Goal: Communication & Community: Answer question/provide support

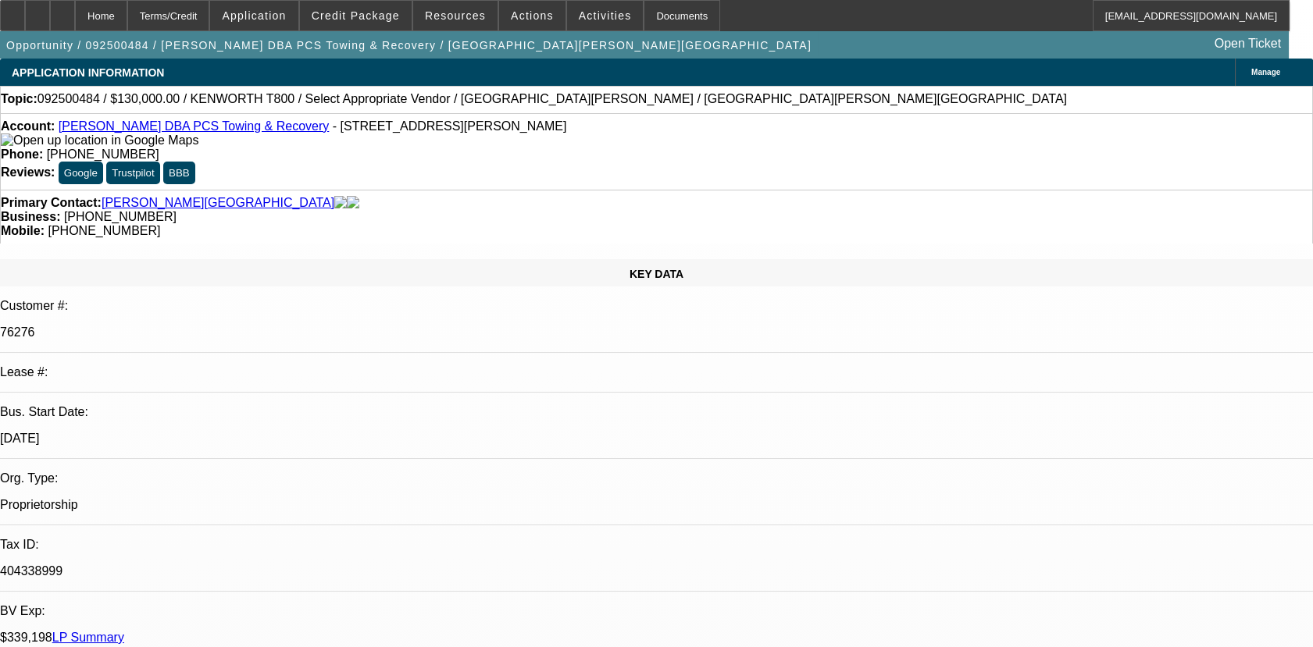
select select "0"
select select "2"
select select "0.1"
select select "1"
select select "2"
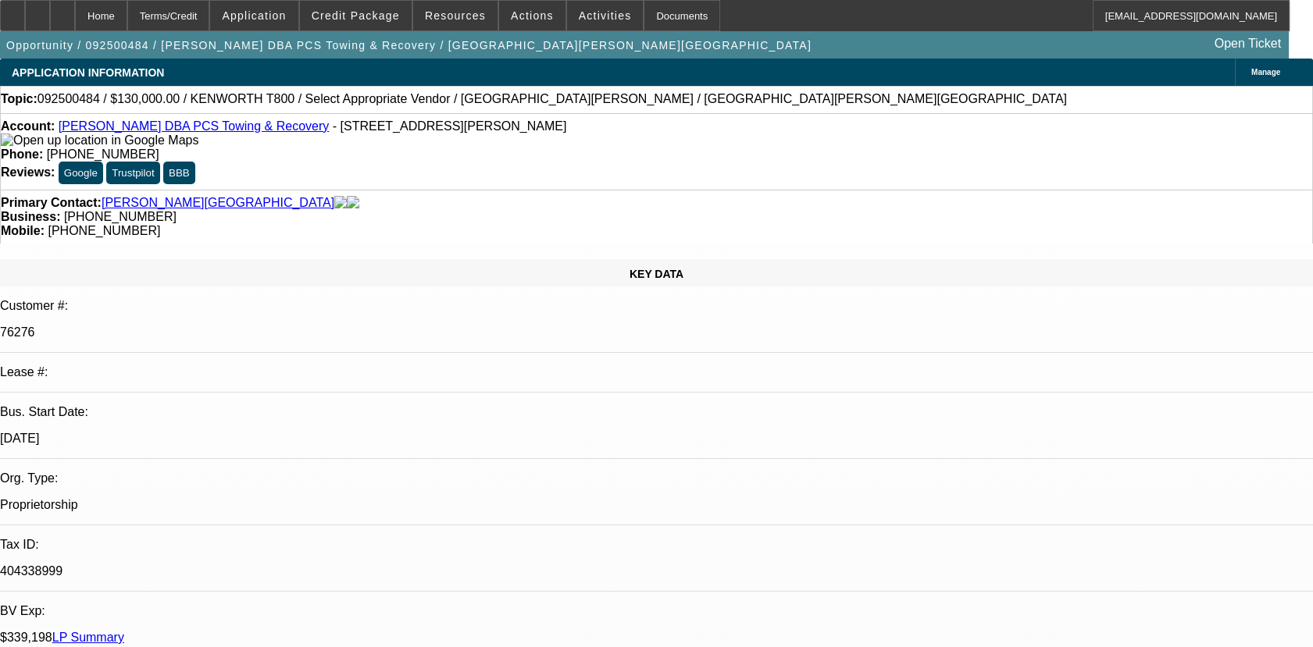
select select "4"
radio input "true"
paste textarea "01- PAID OFF DEAL, PAYMENTS MADE ON TIME/02- REWRITTEN DEAL, DISCOUNTED TO FINP…"
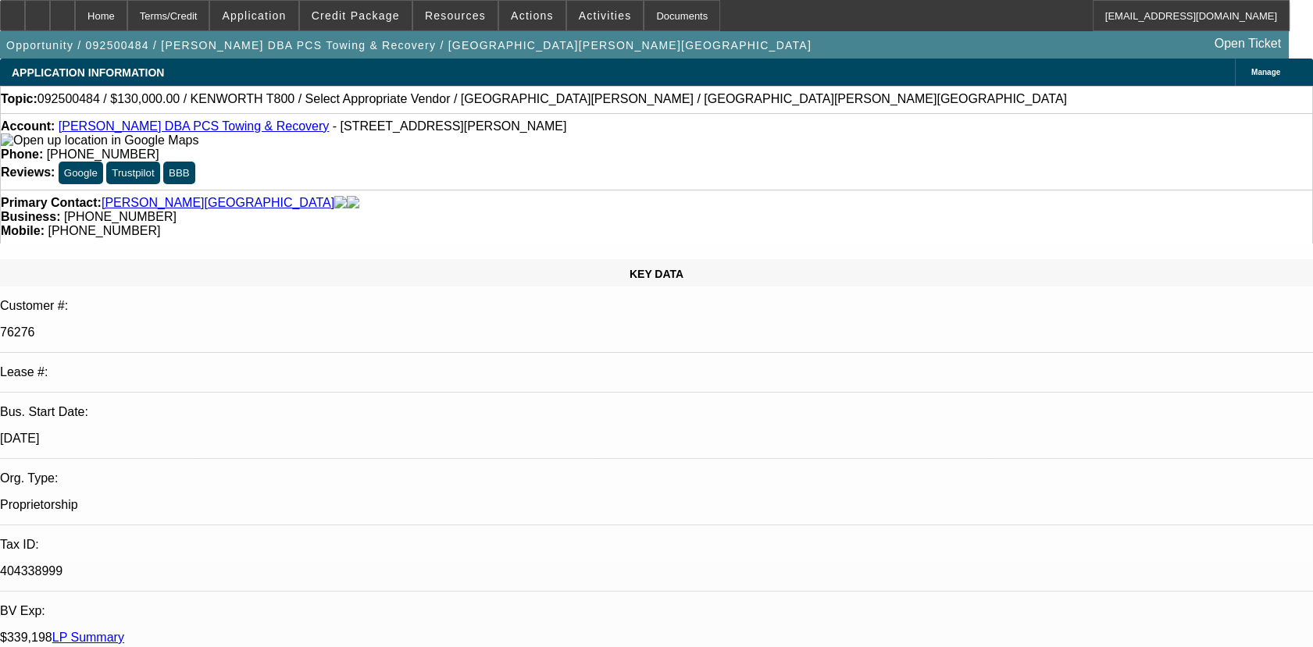
scroll to position [127, 0]
type textarea "01- PAID OFF DEAL, PAYMENTS MADE ON TIME/02- REWRITTEN DEAL, DISCOUNTED TO FINP…"
radio input "true"
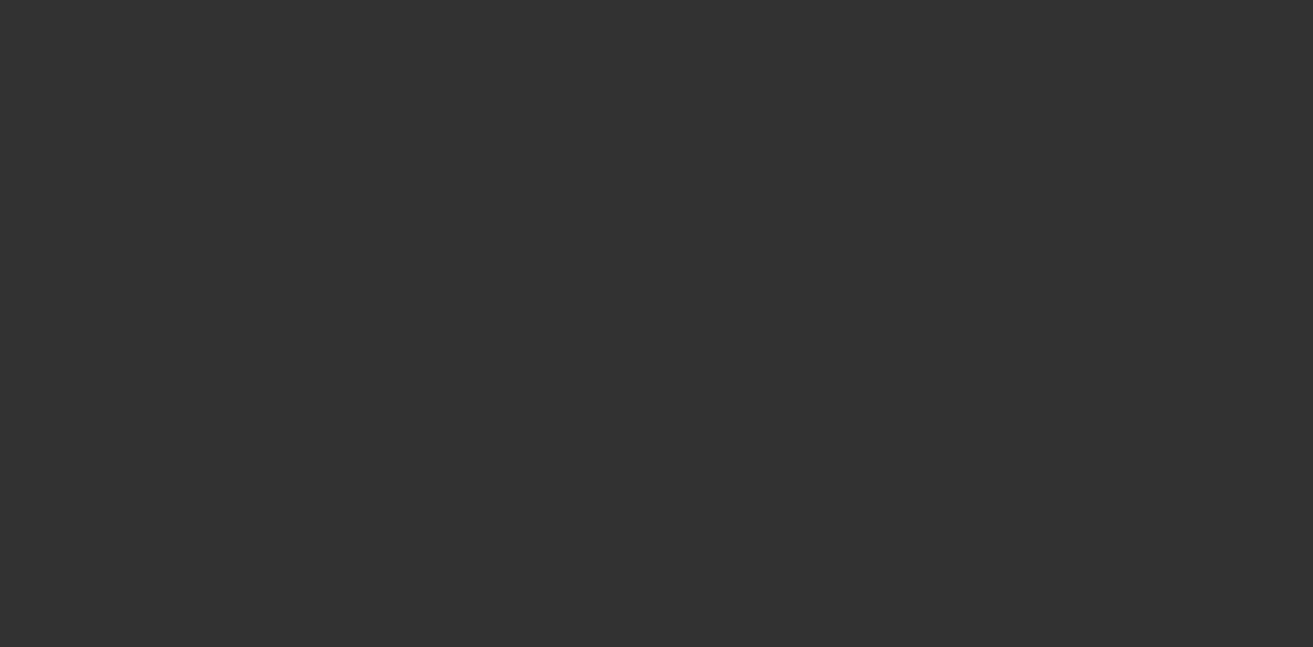
scroll to position [0, 0]
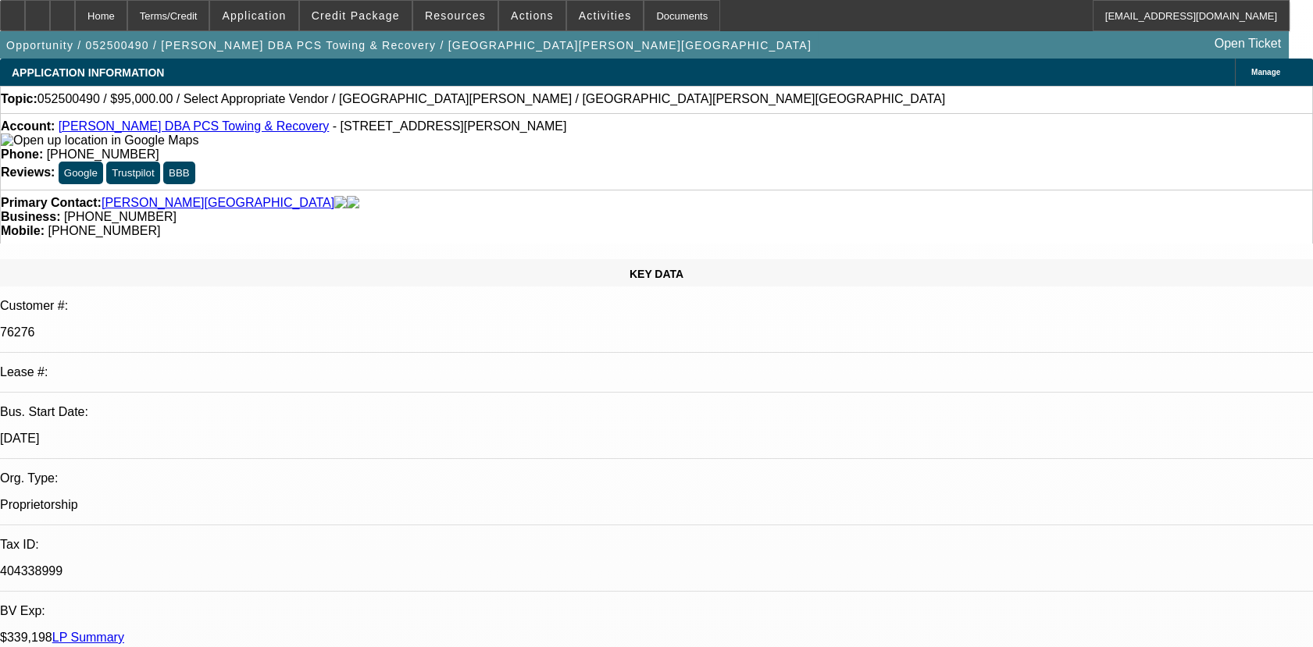
select select "0"
select select "2"
select select "0.1"
select select "1"
select select "2"
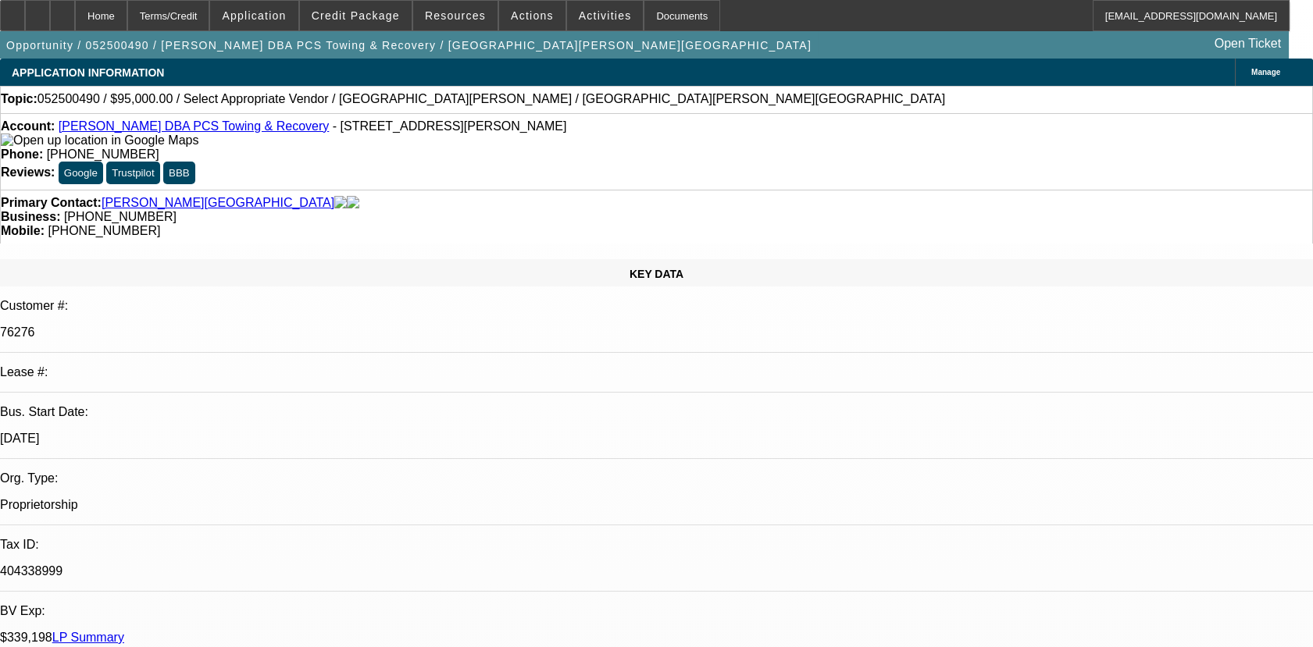
select select "4"
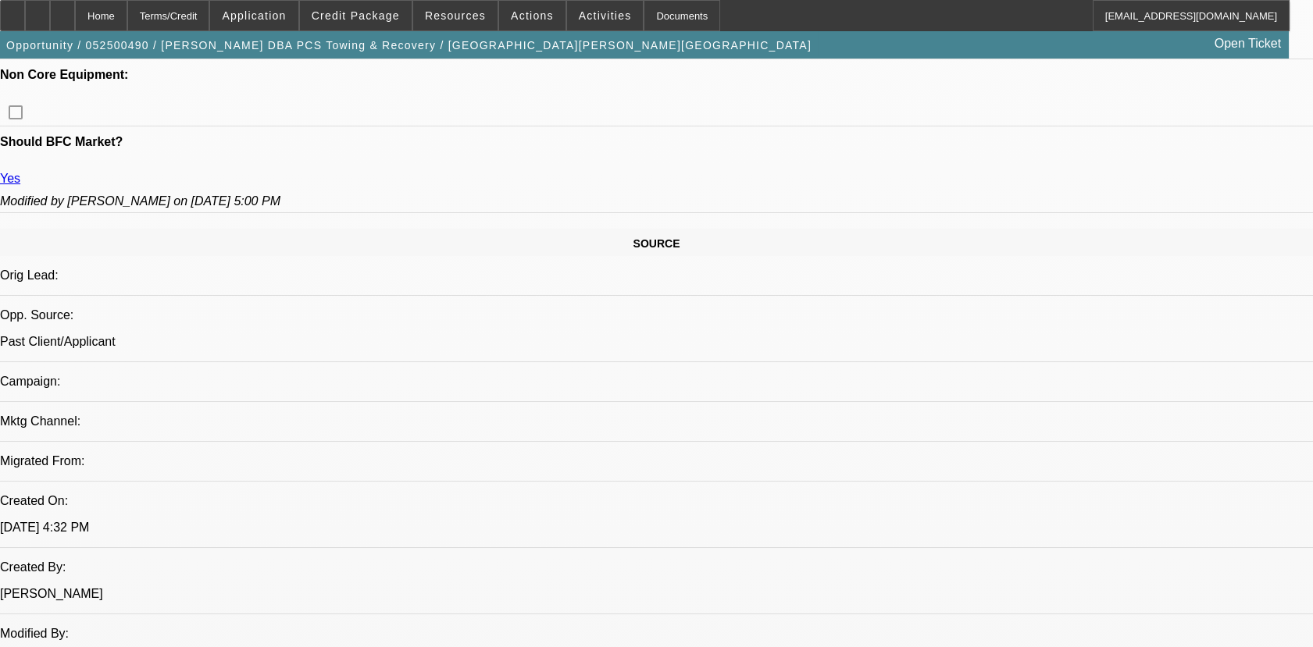
scroll to position [832, 0]
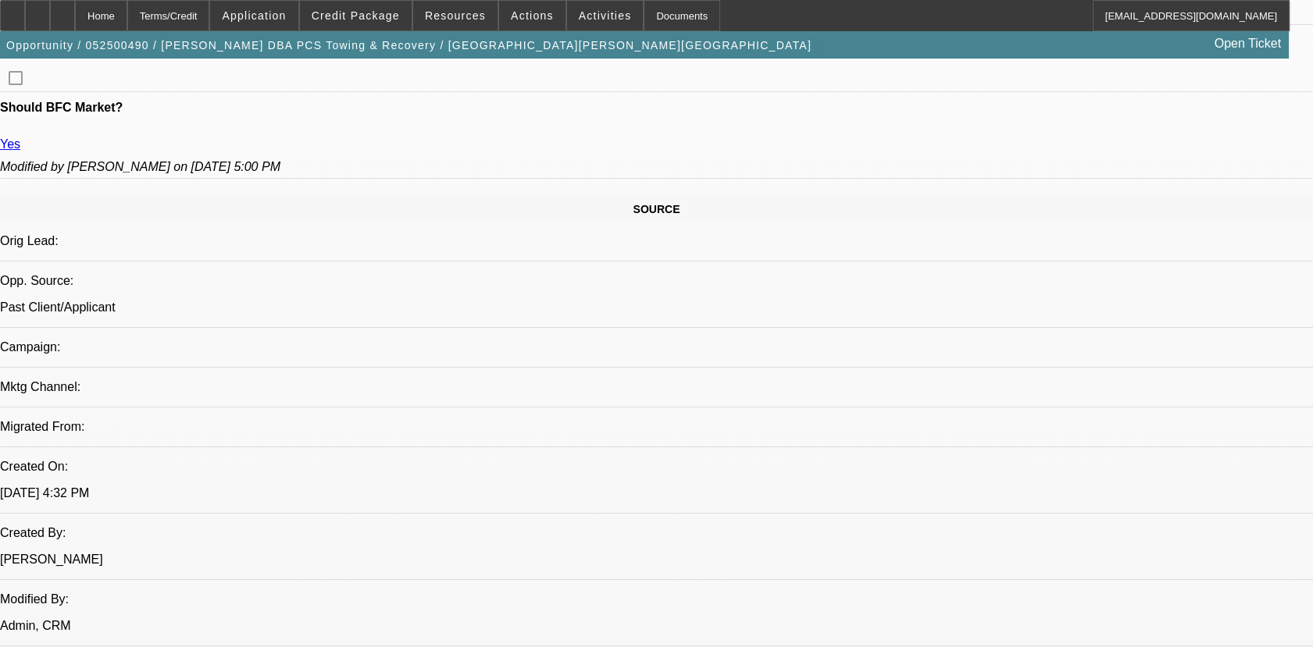
drag, startPoint x: 276, startPoint y: 496, endPoint x: 298, endPoint y: 431, distance: 68.4
copy span "01- PAID OFF DEAL, PAYMENTS MADE ON TIME/02- REWRITTEN DEAL, DISCOUNTED TO FINP…"
paste textarea "01- PAID OFF DEAL, PAYMENTS MADE ON TIME/02- REWRITTEN DEAL, DISCOUNTED TO FINP…"
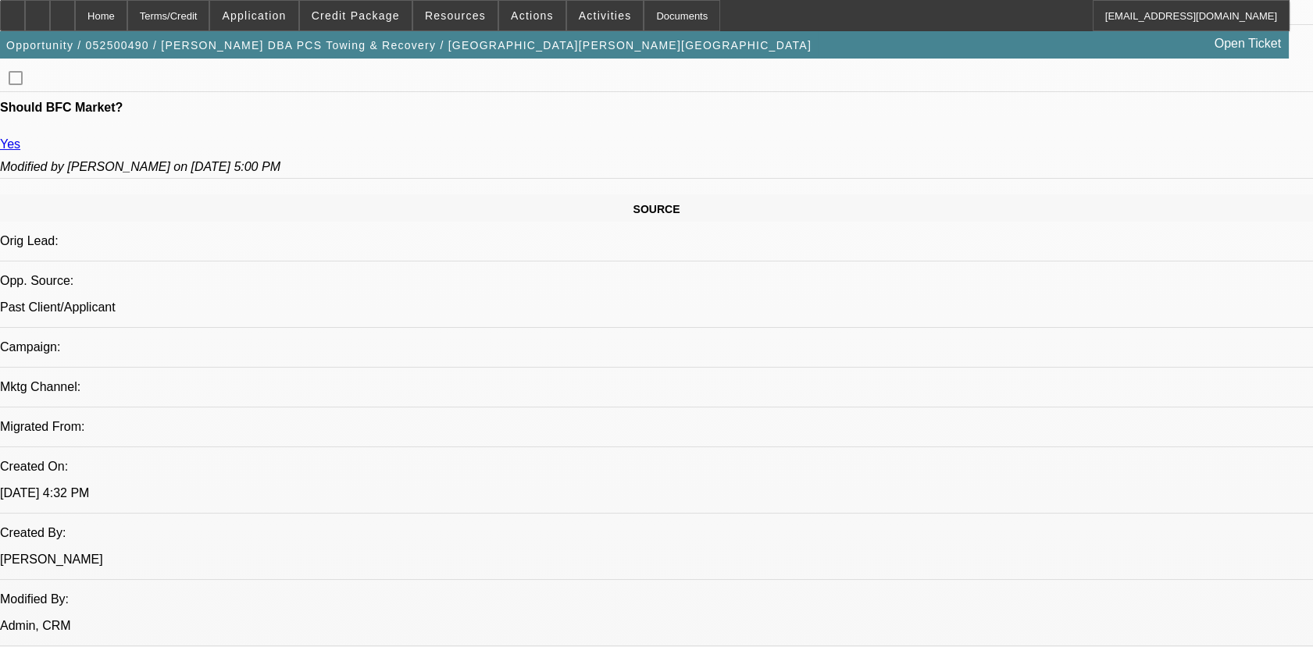
scroll to position [127, 0]
type textarea "01- PAID OFF DEAL, PAYMENTS MADE ON TIME/02- REWRITTEN DEAL, DISCOUNTED TO FINP…"
radio input "true"
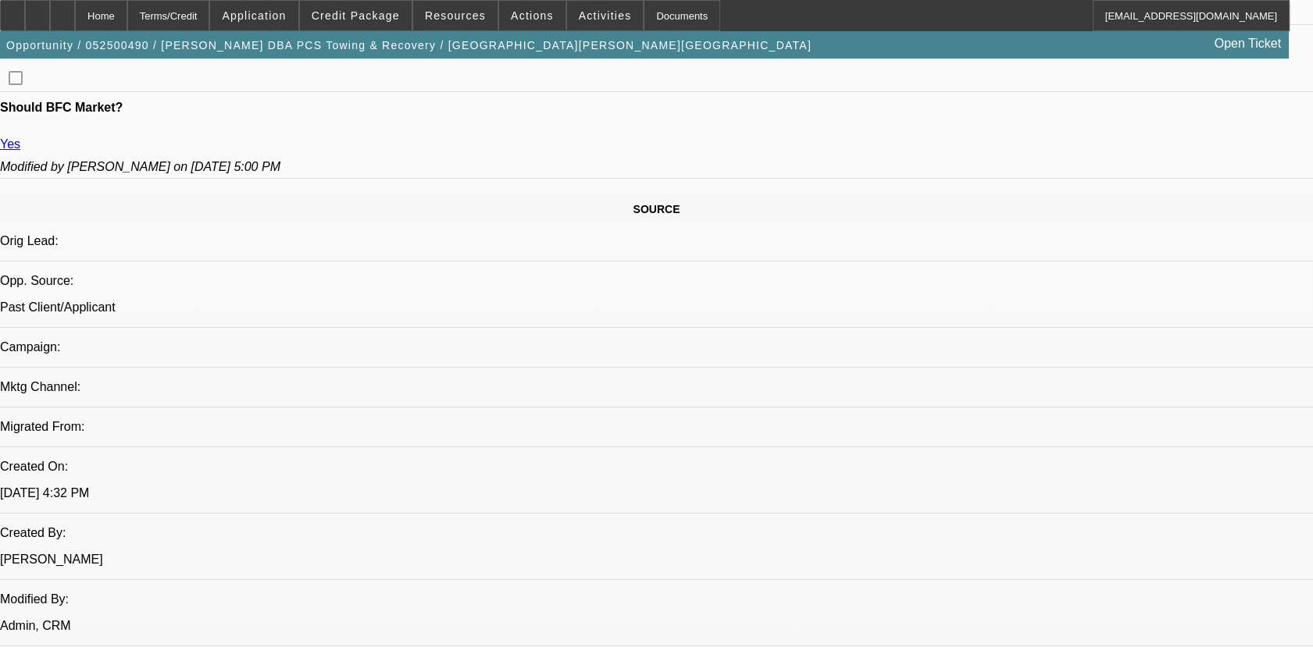
radio input "true"
drag, startPoint x: 779, startPoint y: 476, endPoint x: 300, endPoint y: 437, distance: 481.0
copy span "01- PAID OFF DEAL, PAYMENTS MADE ON TIME/02- REWRITTEN DEAL, DISCOUNTED TO FINP…"
